Goal: Find specific page/section

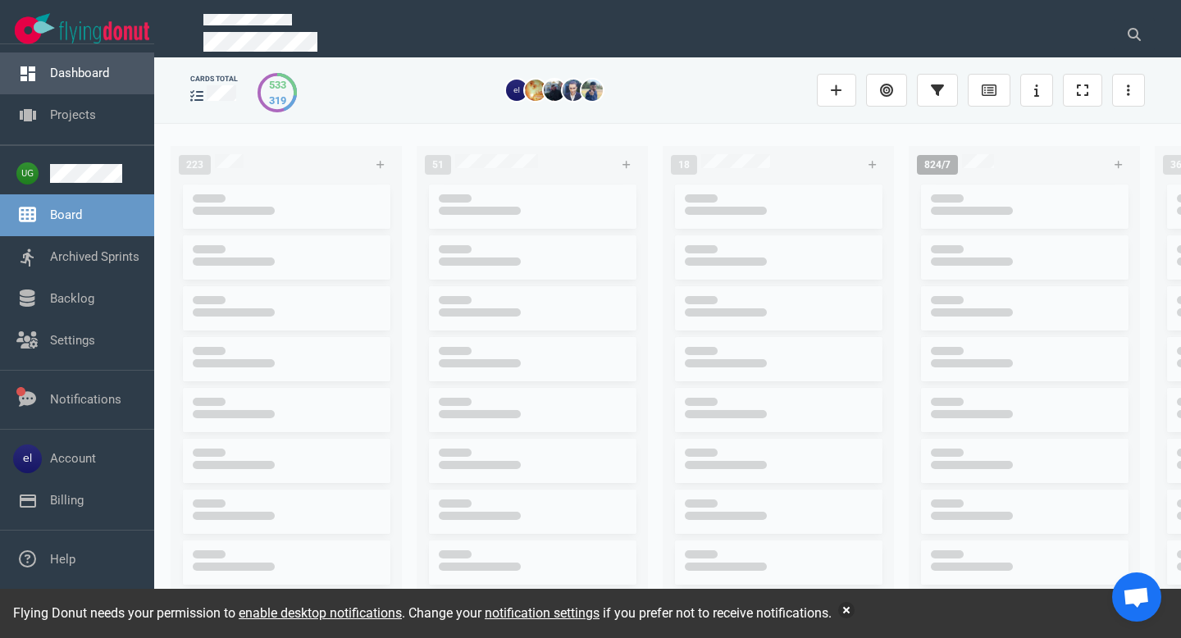
click at [78, 75] on link "Dashboard" at bounding box center [79, 73] width 59 height 15
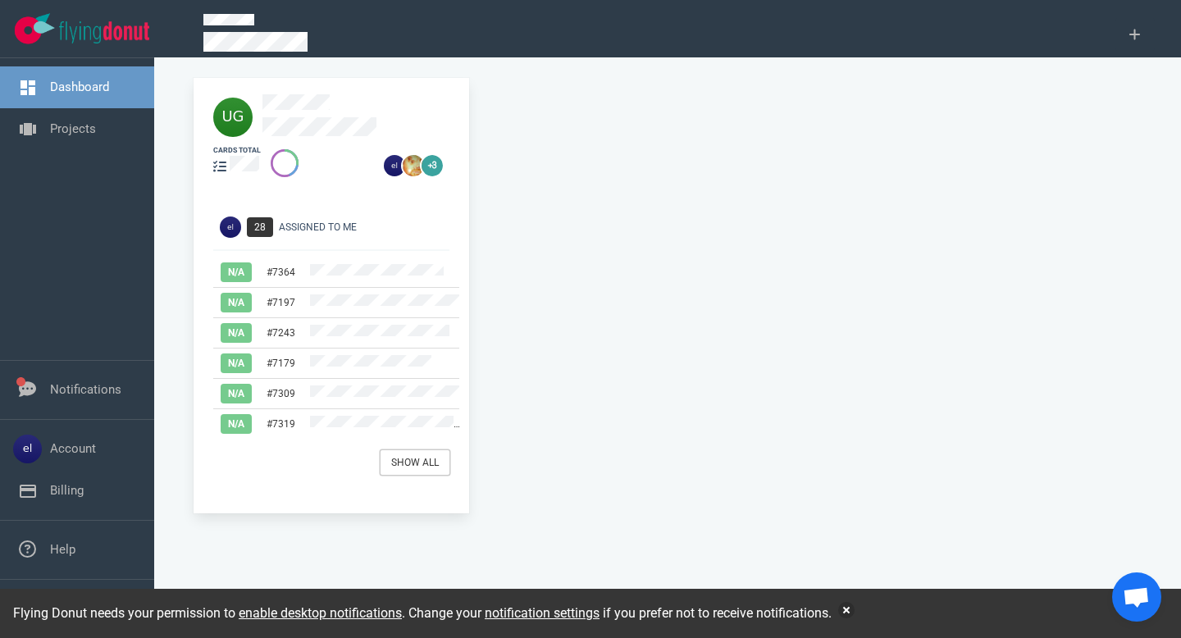
click at [417, 459] on link "Show All" at bounding box center [415, 462] width 69 height 25
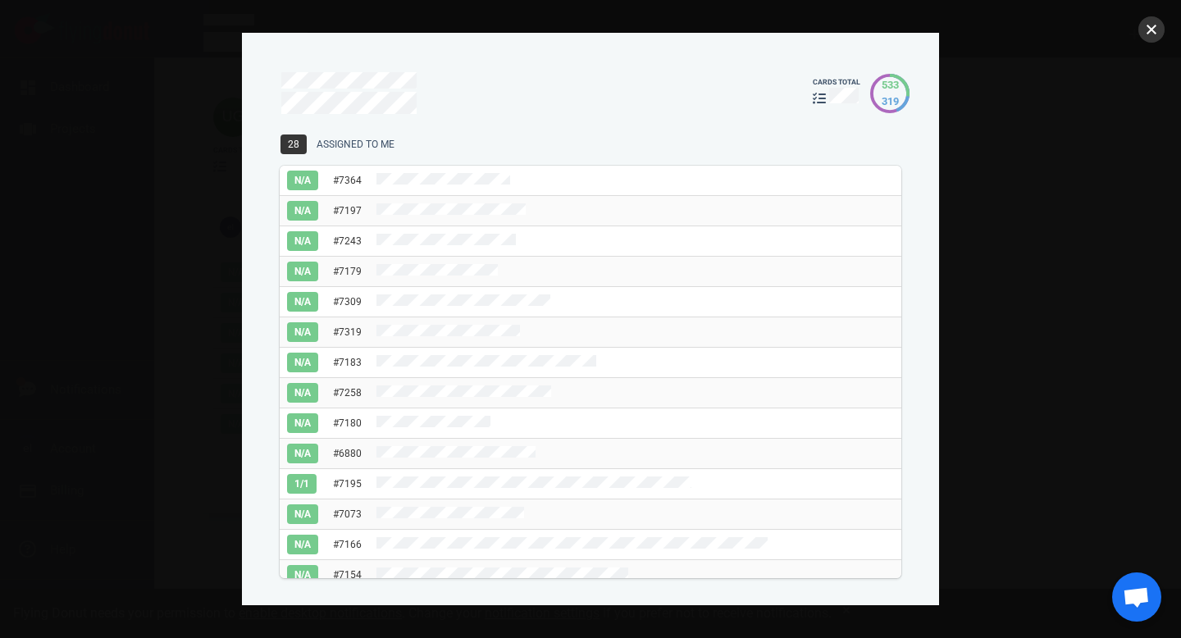
click at [1149, 27] on button "close" at bounding box center [1151, 29] width 26 height 26
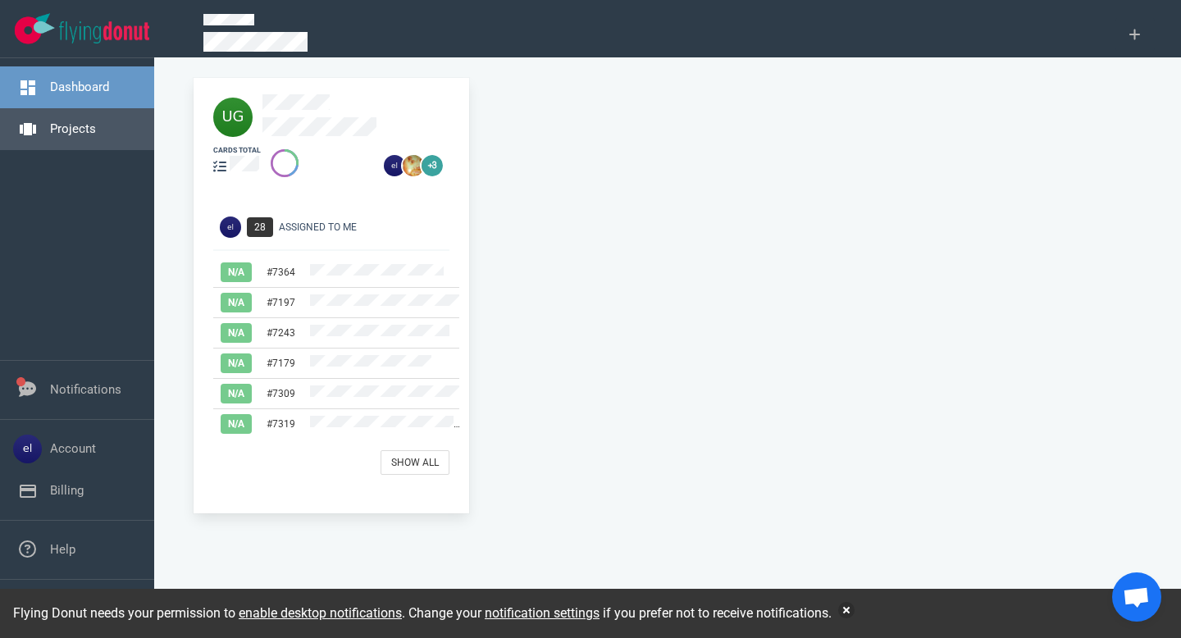
click at [71, 131] on link "Projects" at bounding box center [73, 128] width 46 height 15
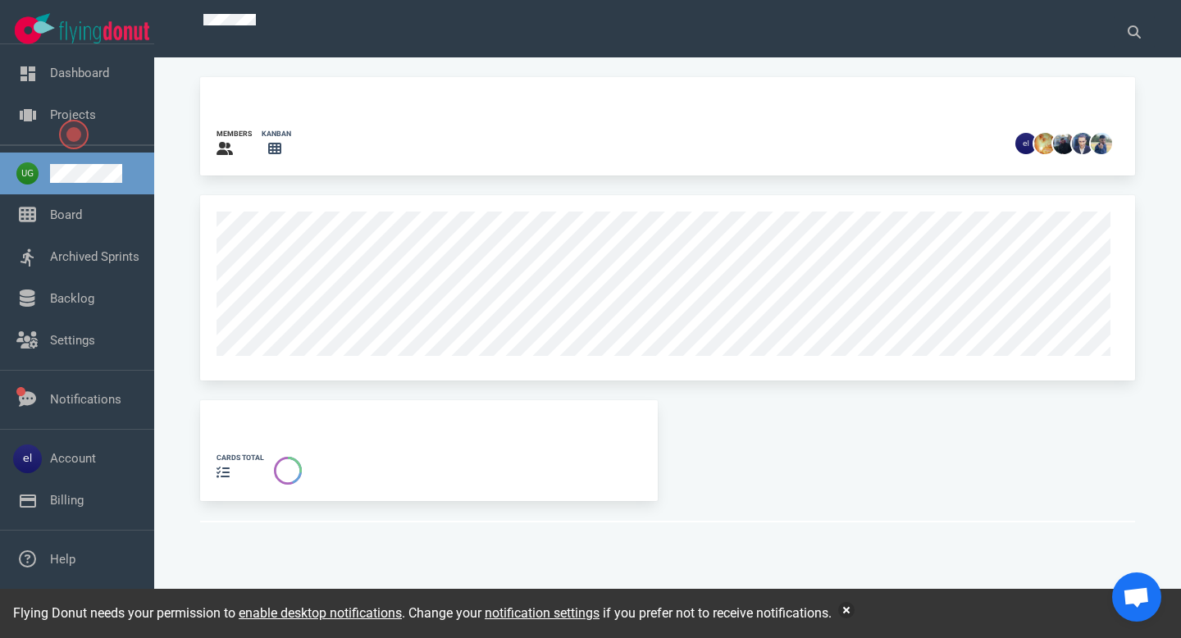
scroll to position [10, 0]
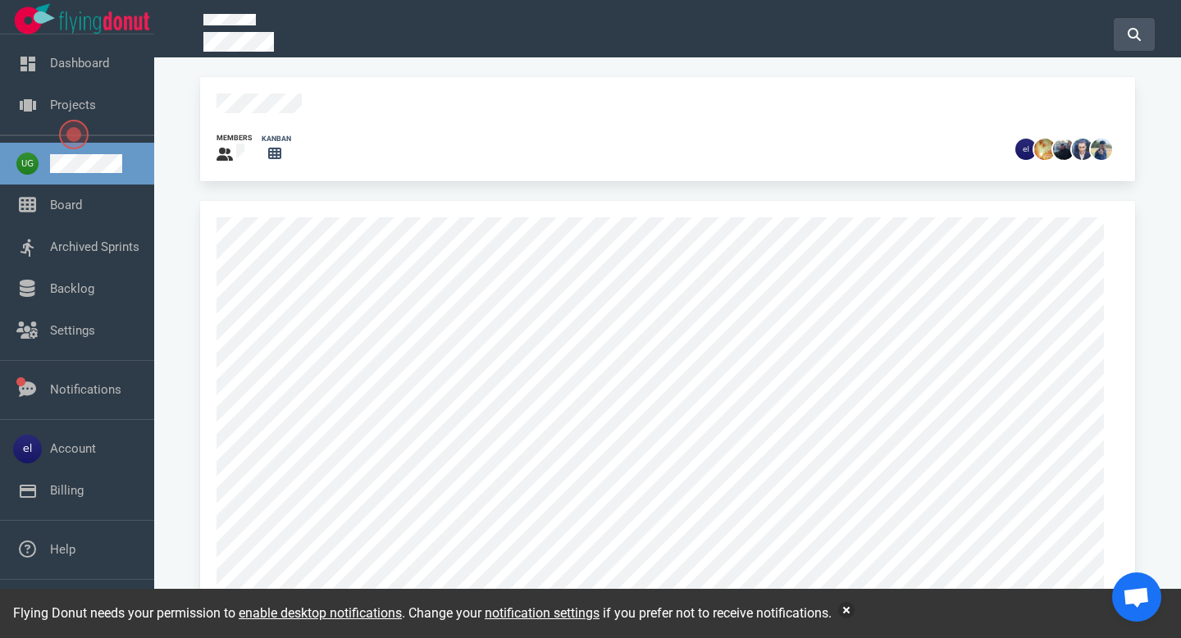
click at [1132, 36] on icon at bounding box center [1134, 34] width 13 height 13
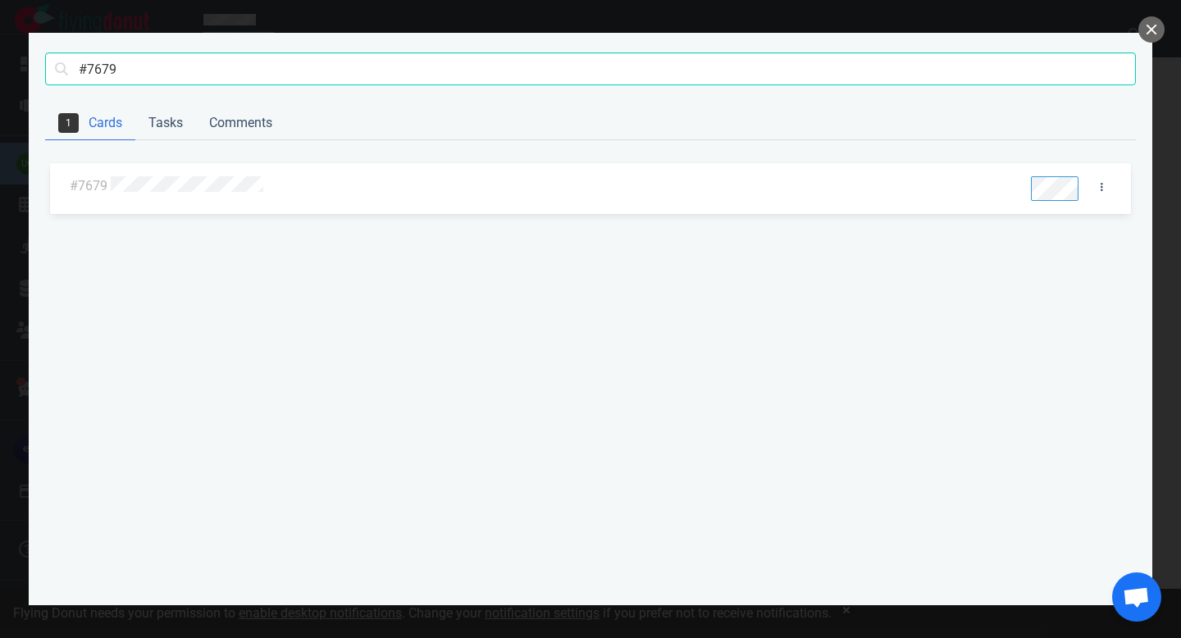
type input "#7679"
click at [174, 198] on div at bounding box center [562, 185] width 910 height 38
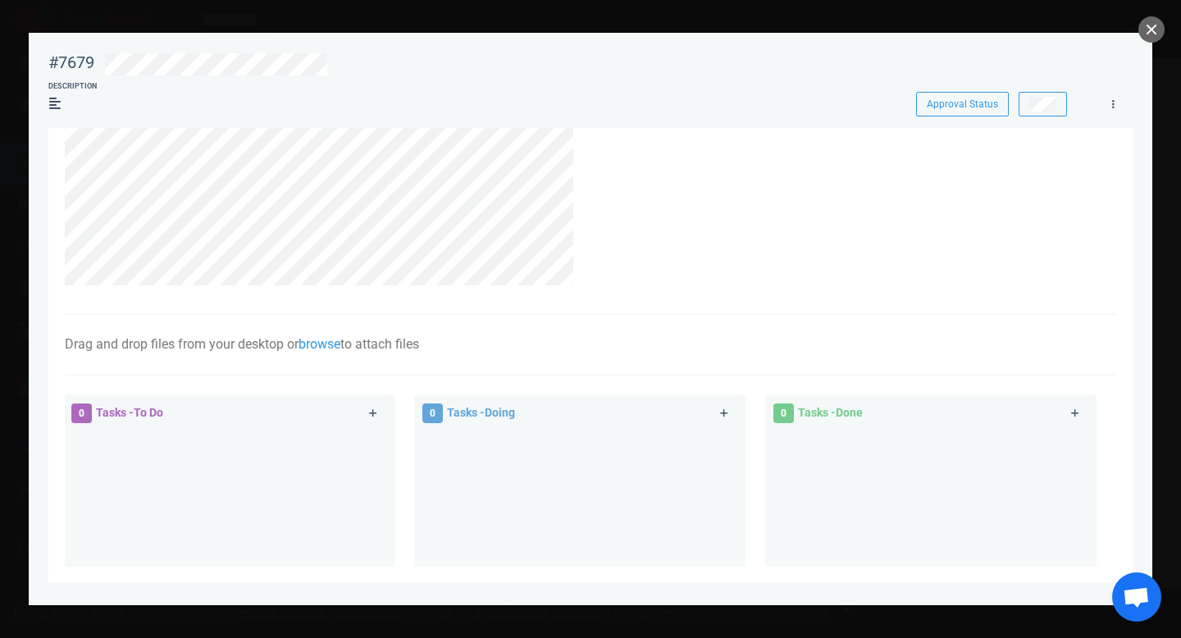
scroll to position [0, 0]
